Goal: Browse casually

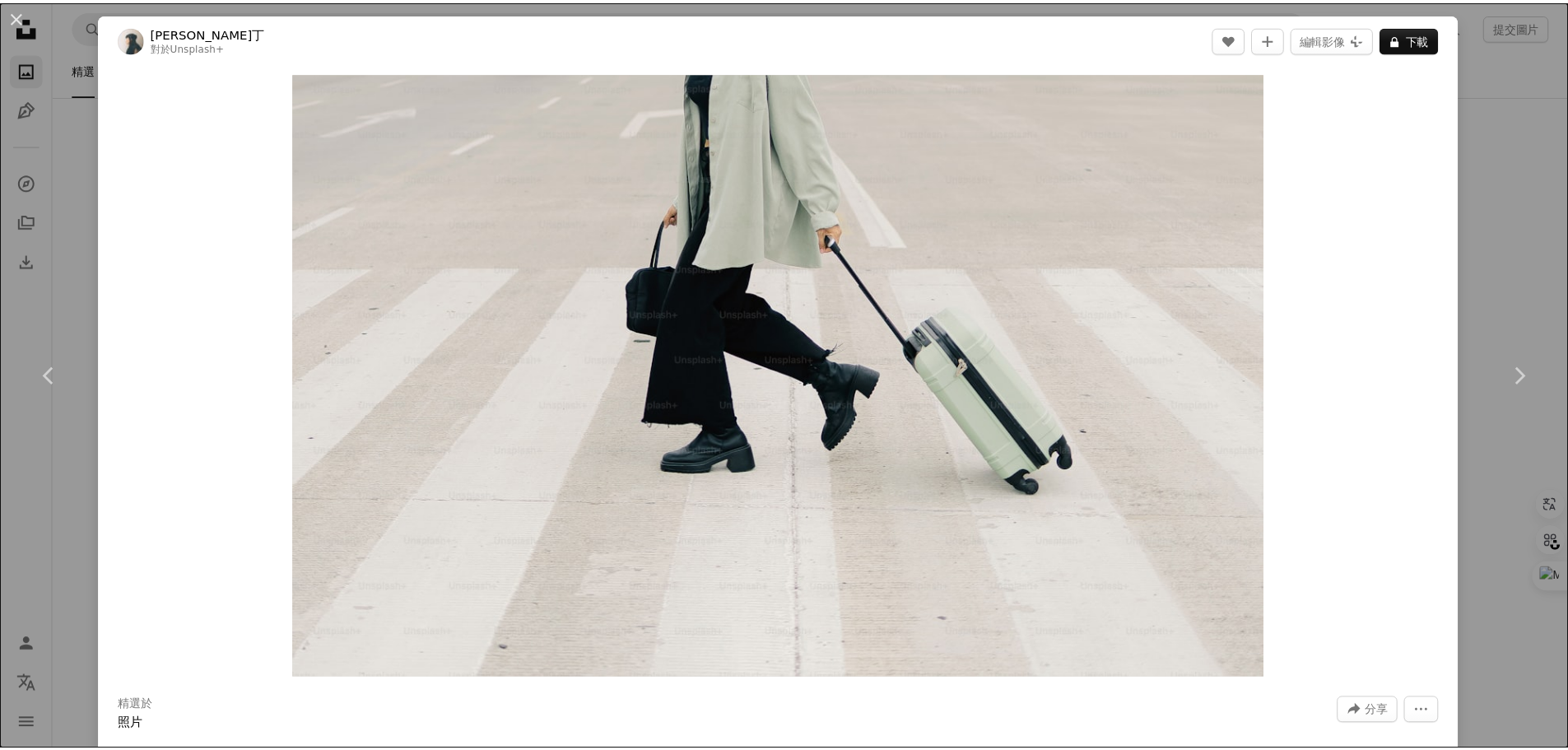
scroll to position [9362, 0]
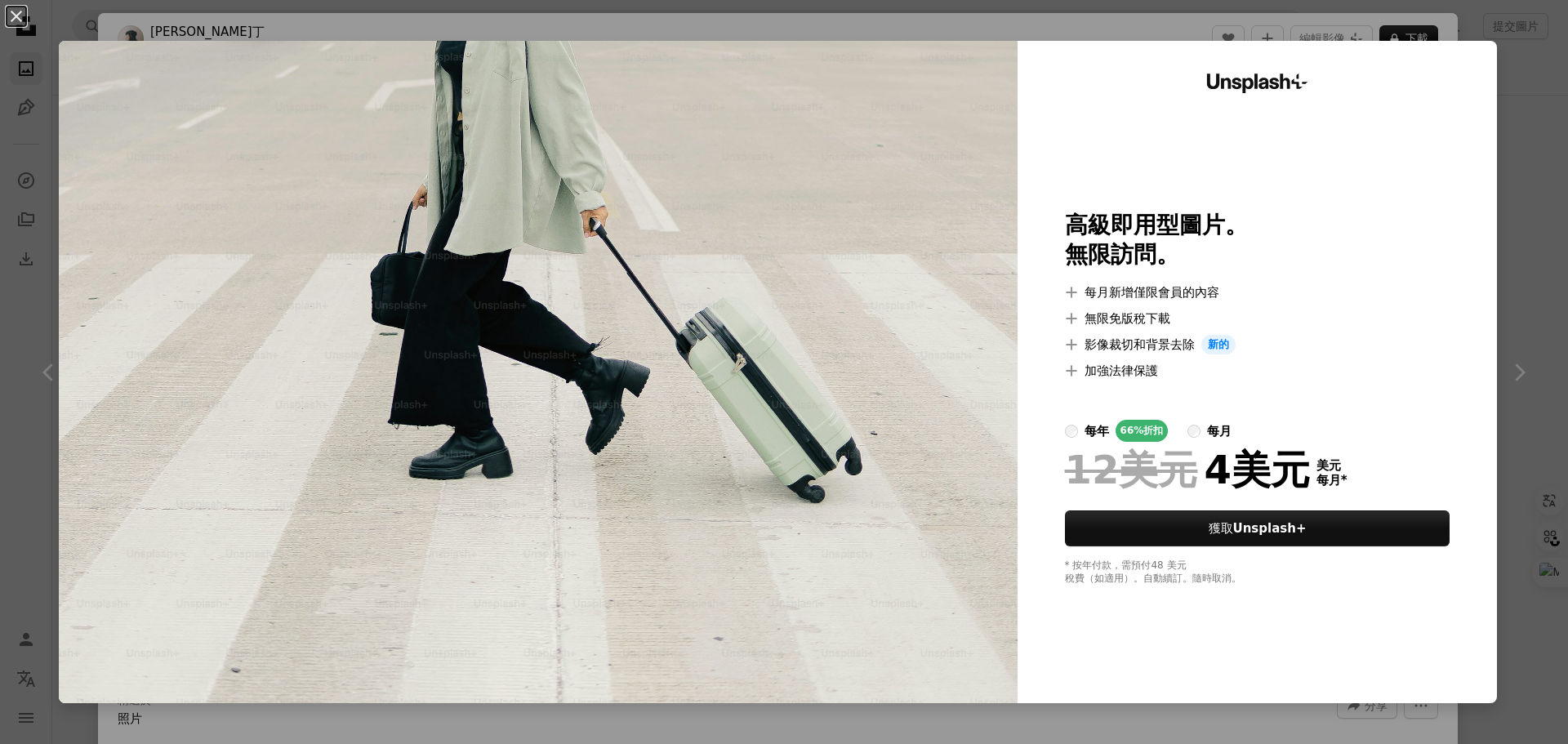
drag, startPoint x: 17, startPoint y: 22, endPoint x: 245, endPoint y: 102, distance: 241.6
click at [18, 22] on button "An X shape" at bounding box center [17, 17] width 20 height 20
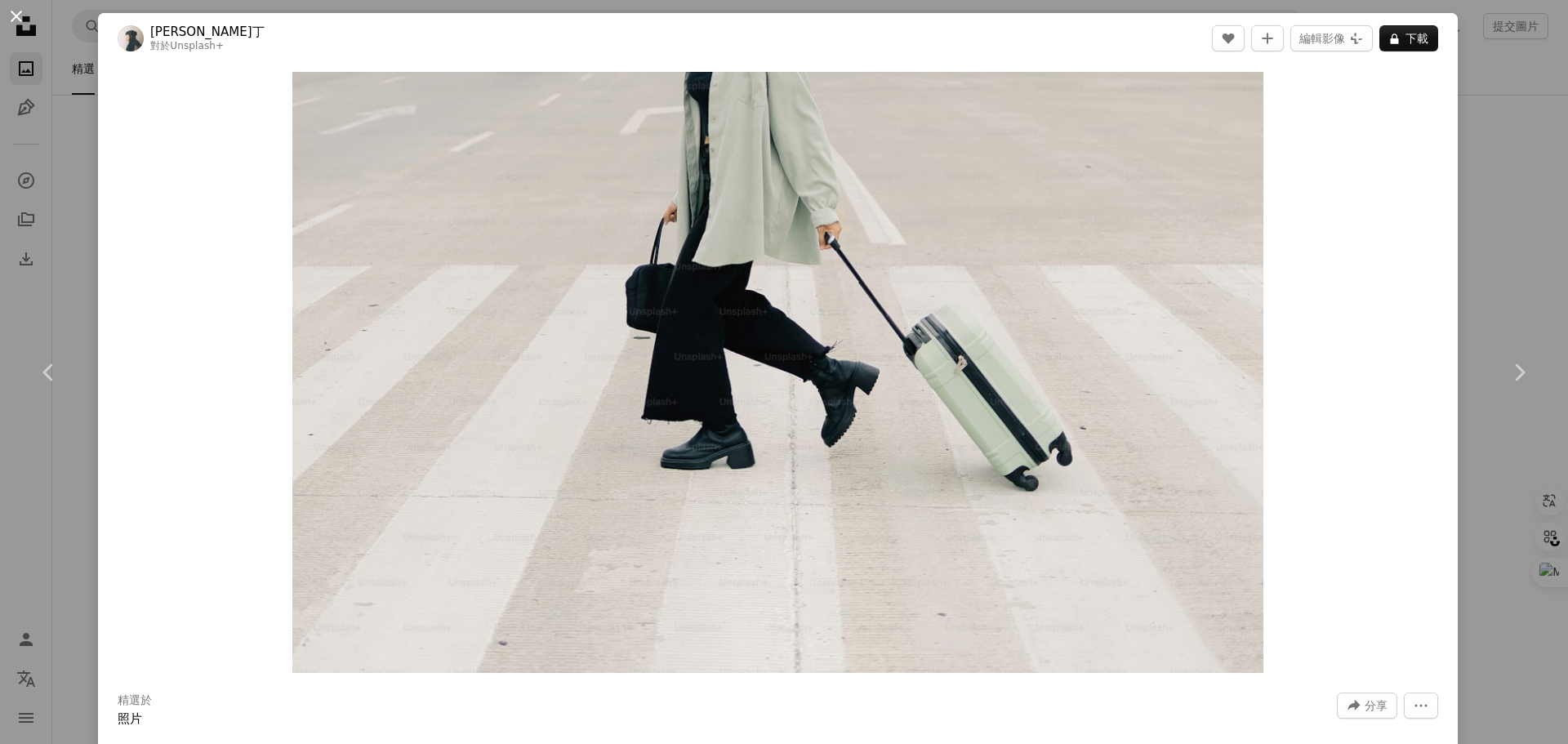
click at [16, 7] on button "An X shape" at bounding box center [17, 17] width 20 height 20
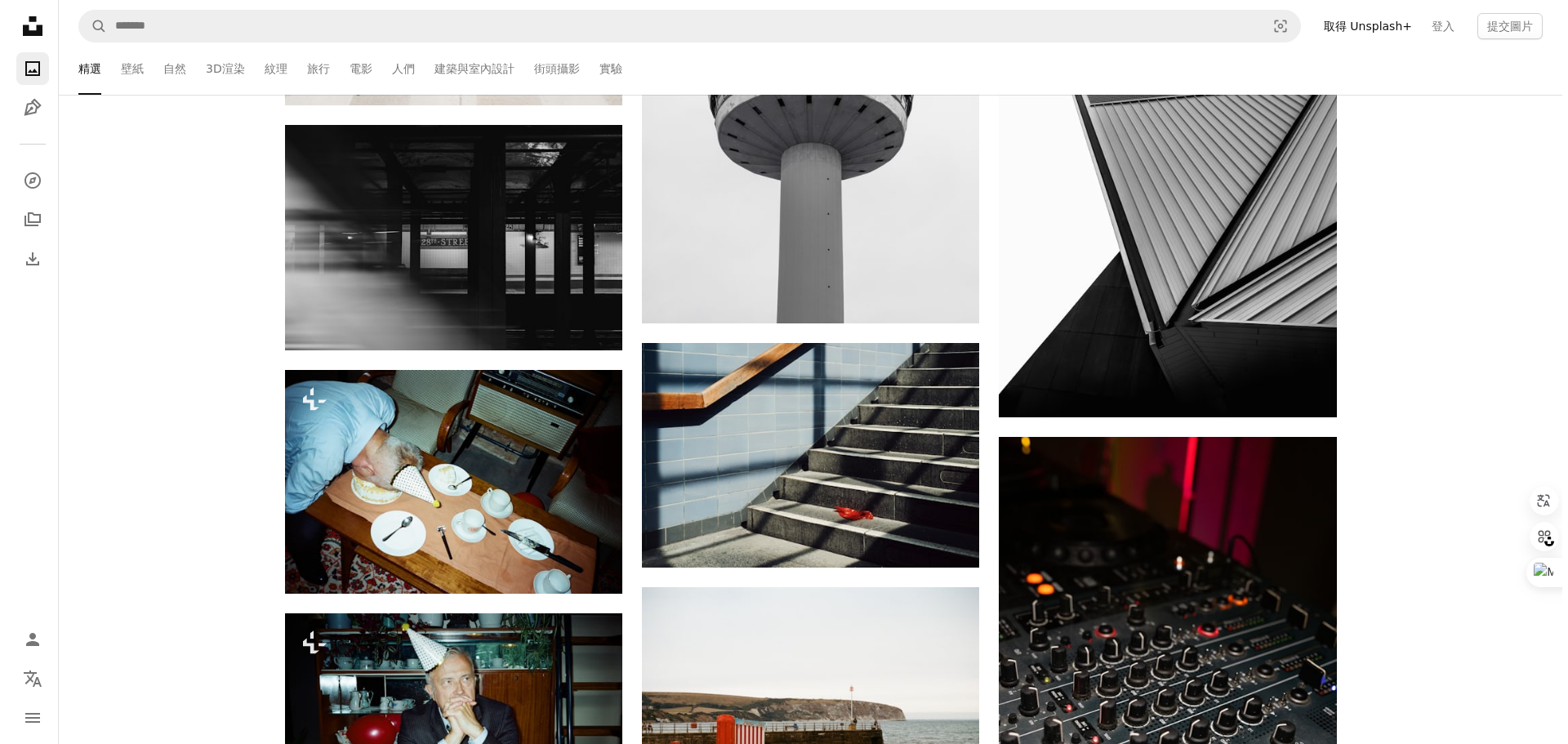
scroll to position [9860, 0]
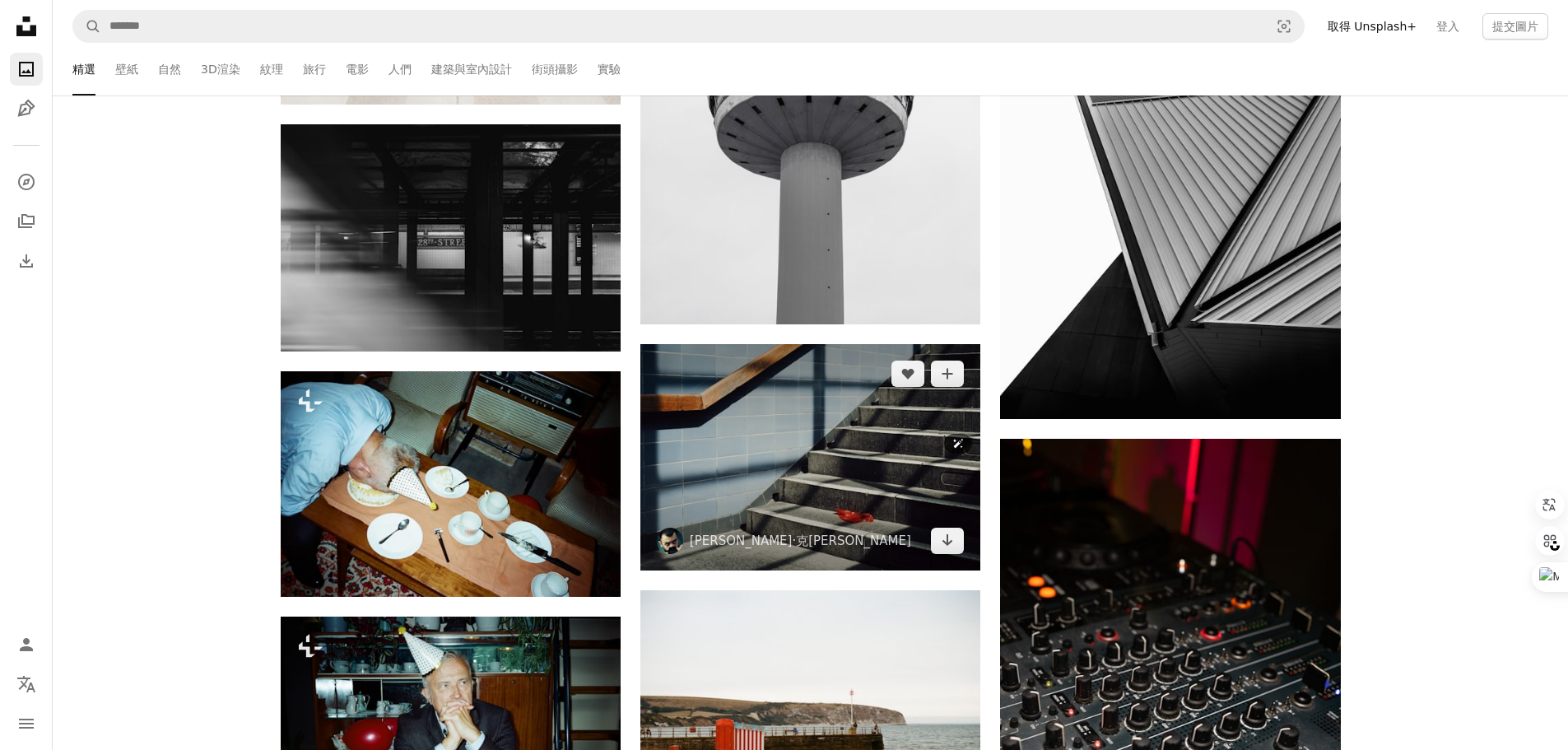
click at [859, 414] on img at bounding box center [810, 457] width 340 height 226
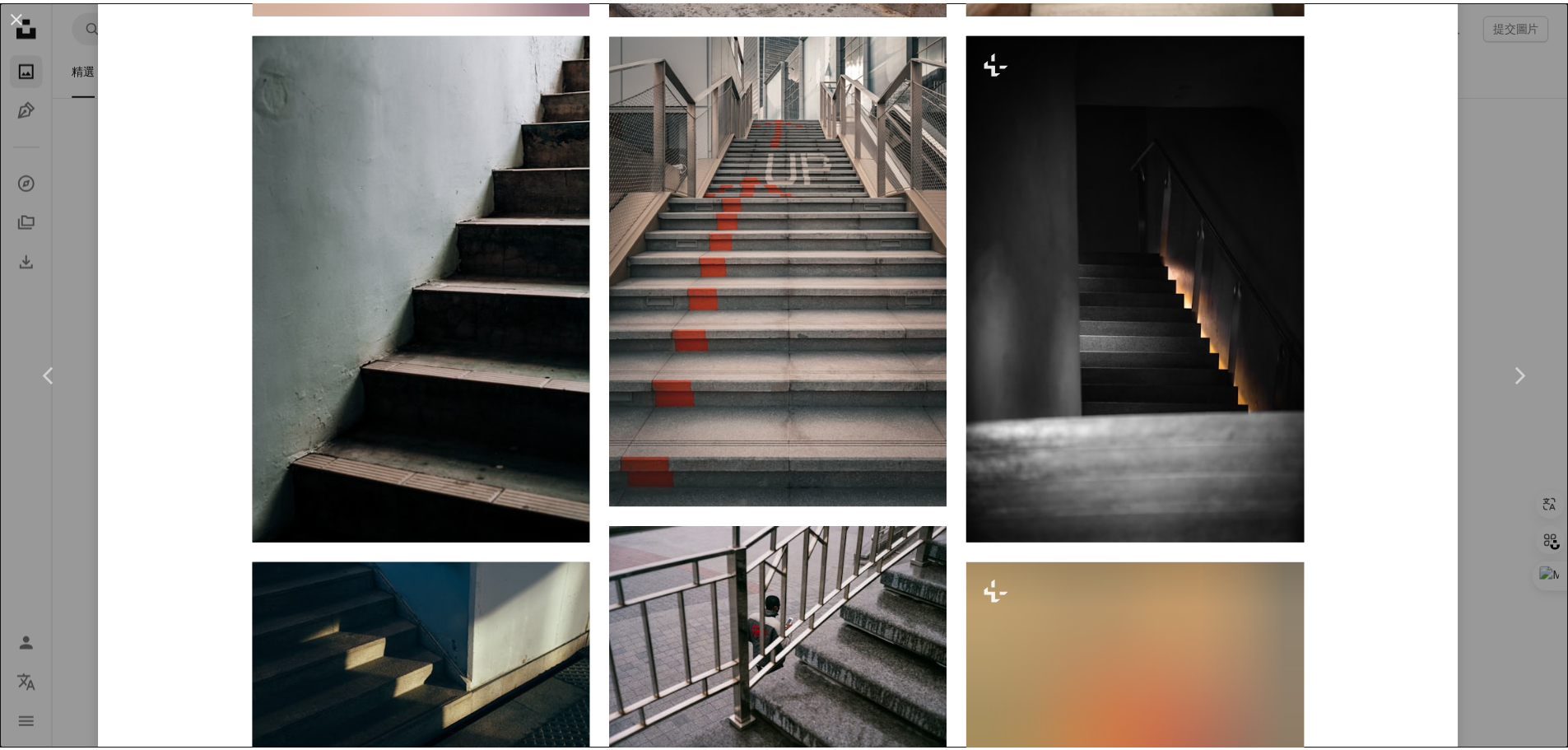
scroll to position [1729, 0]
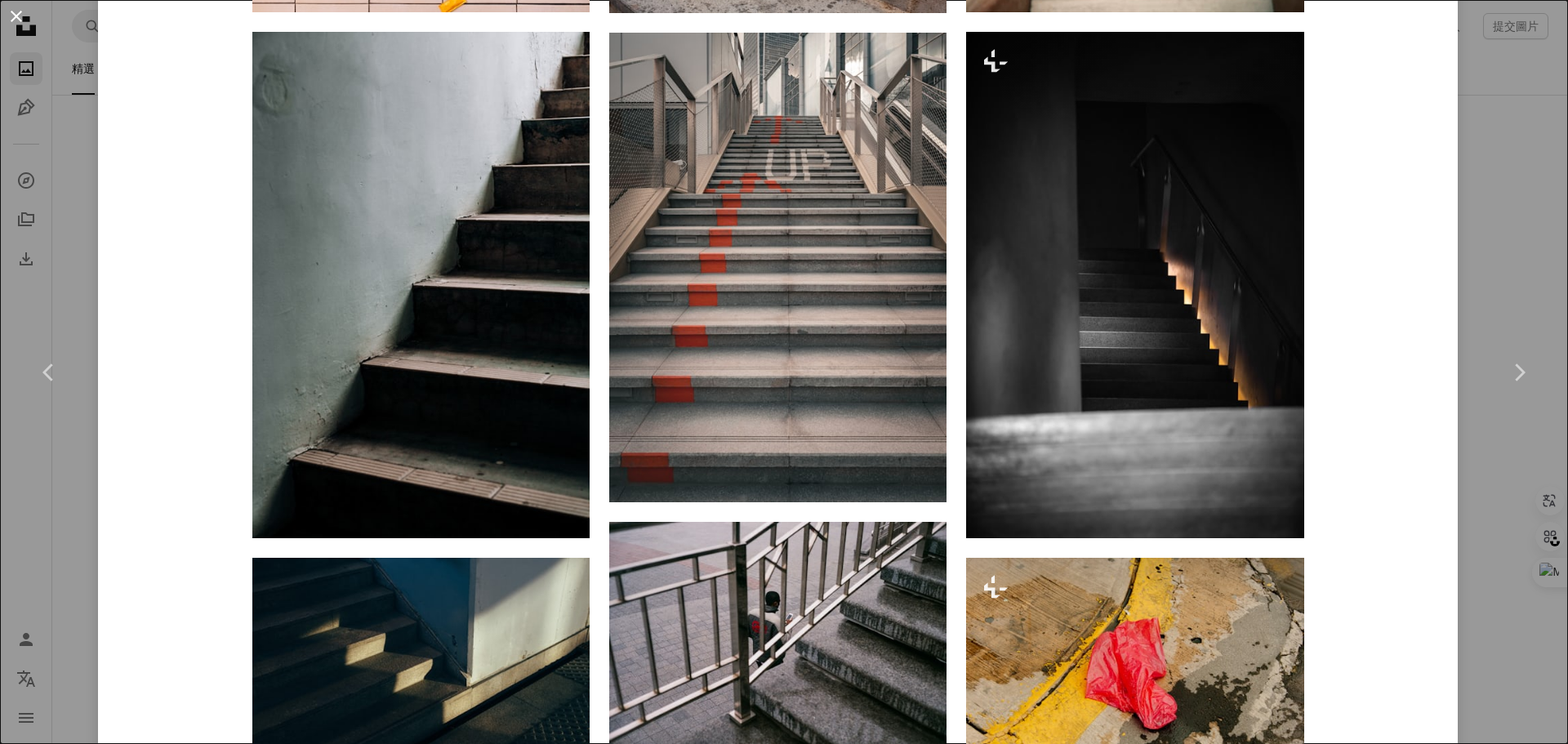
click at [17, 15] on button "An X shape" at bounding box center [17, 17] width 20 height 20
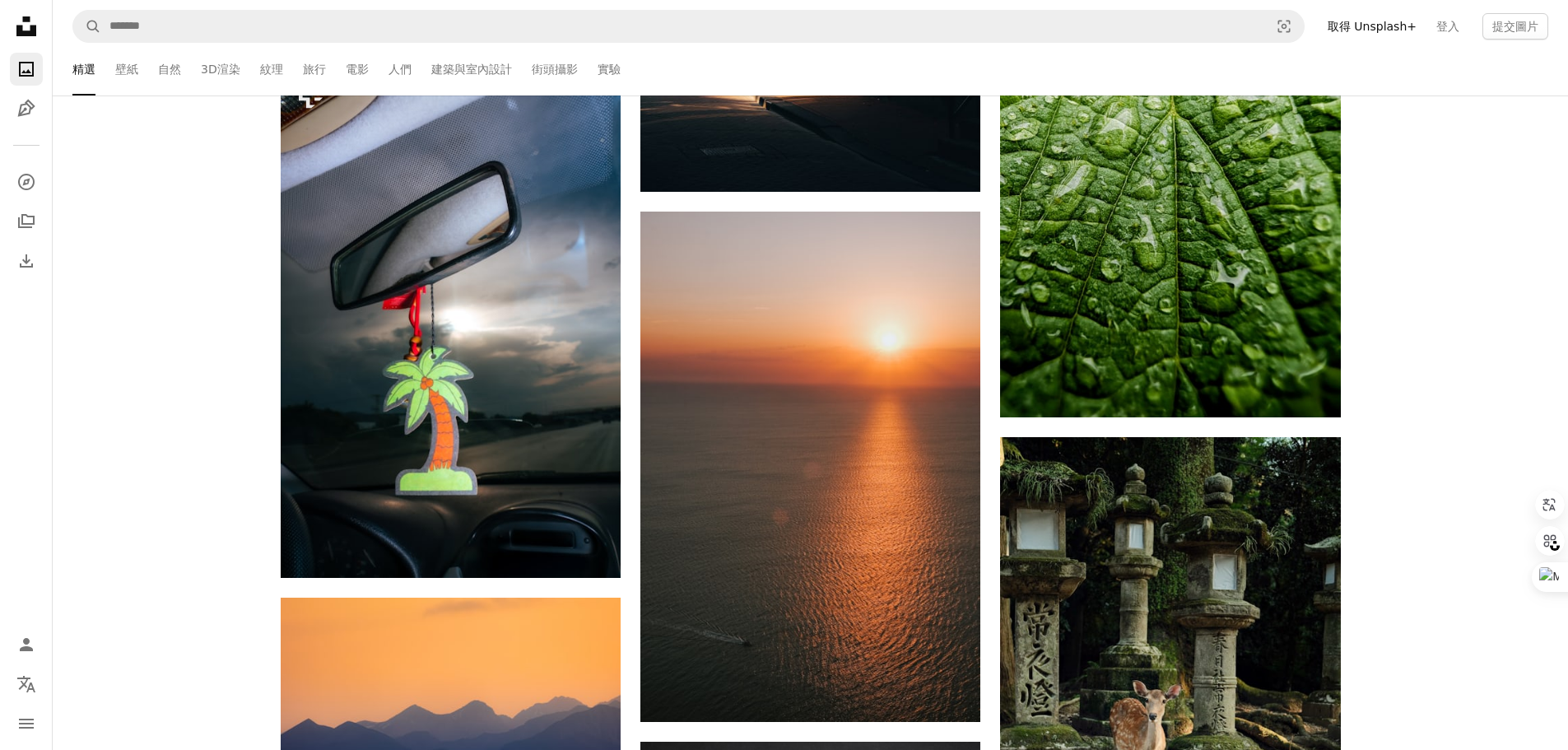
scroll to position [25239, 0]
